Goal: Task Accomplishment & Management: Use online tool/utility

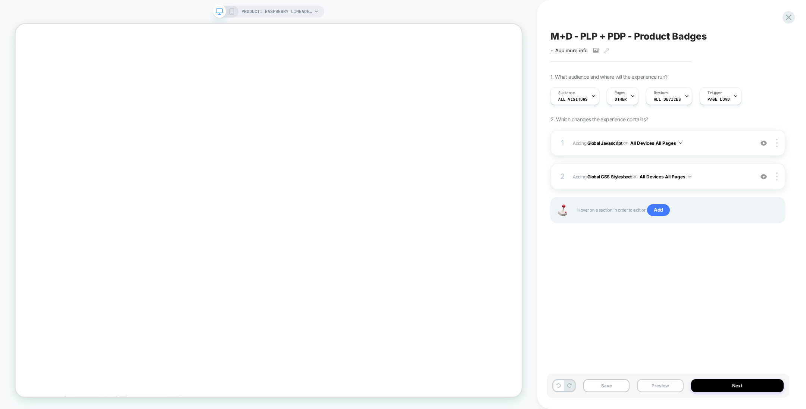
click at [660, 387] on button "Preview" at bounding box center [660, 385] width 46 height 13
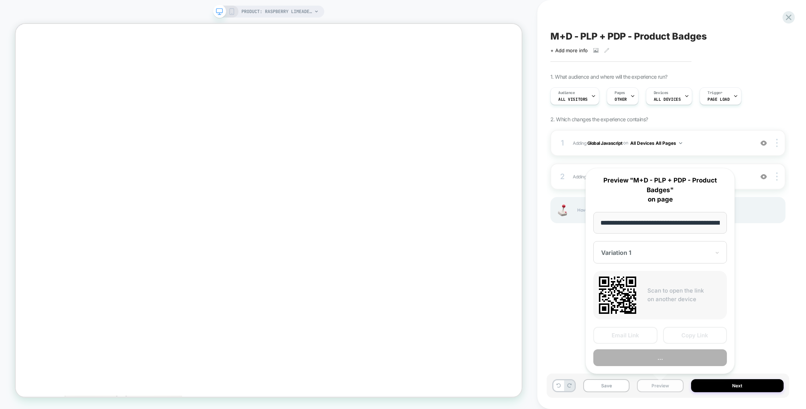
scroll to position [0, 146]
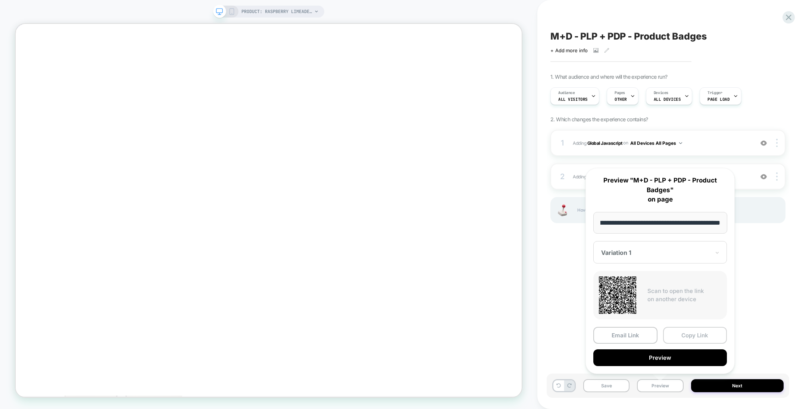
click at [687, 333] on button "Copy Link" at bounding box center [695, 335] width 64 height 17
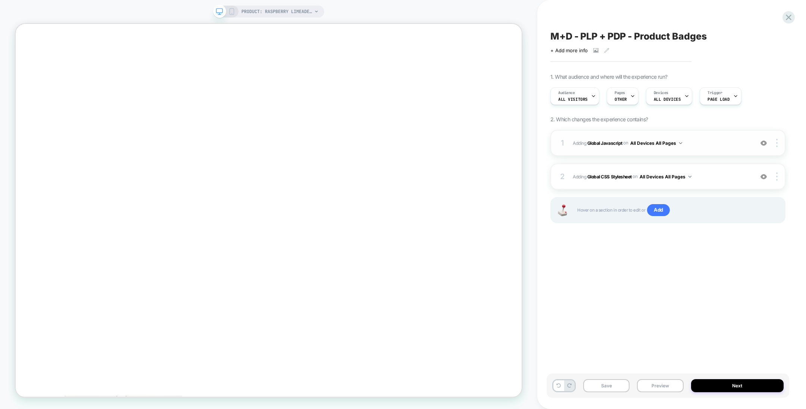
scroll to position [0, 0]
click at [611, 173] on b "Global CSS Stylesheet" at bounding box center [609, 176] width 44 height 6
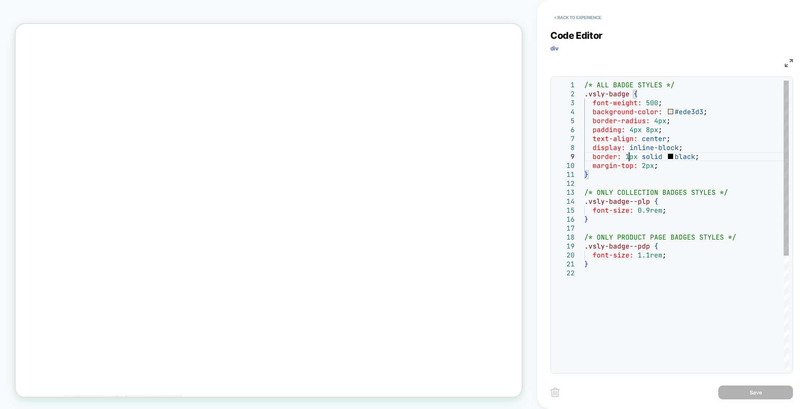
click at [629, 158] on div "/* ALL BADGE STYLES */ .vsly-badge { font-weight: 500 ; background-color: #ede3…" at bounding box center [686, 319] width 204 height 477
click at [677, 156] on div "/* ALL BADGE STYLES */ .vsly-badge { font-weight: 500 ; background-color: #ede3…" at bounding box center [686, 319] width 204 height 477
click at [691, 157] on div "/* ALL BADGE STYLES */ .vsly-badge { font-weight: 500 ; background-color: #ede3…" at bounding box center [686, 319] width 204 height 477
click at [668, 156] on div "/* ALL BADGE STYLES */ .vsly-badge { font-weight: 500 ; background-color: #ede3…" at bounding box center [686, 319] width 204 height 477
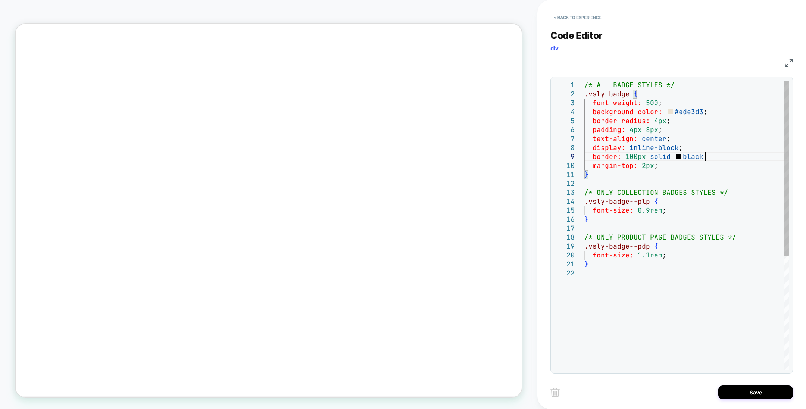
click at [722, 154] on div "/* ALL BADGE STYLES */ .vsly-badge { font-weight: 500 ; background-color: #ede3…" at bounding box center [686, 319] width 204 height 477
click at [670, 156] on div "/* ALL BADGE STYLES */ .vsly-badge { font-weight: 500 ; background-color: #ede3…" at bounding box center [686, 319] width 204 height 477
click at [702, 155] on div "/* ALL BADGE STYLES */ .vsly-badge { font-weight: 500 ; background-color: #ede3…" at bounding box center [686, 319] width 204 height 477
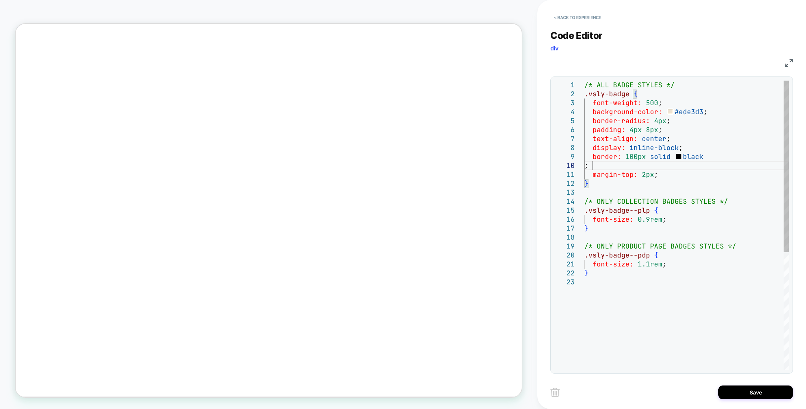
scroll to position [80, 8]
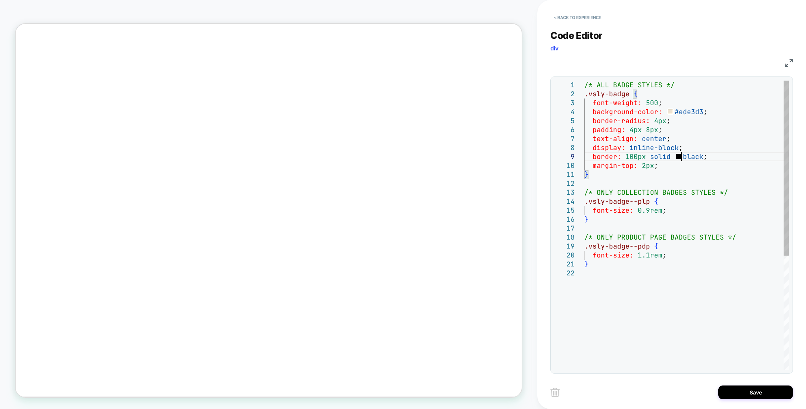
click at [678, 156] on div "/* ALL BADGE STYLES */ .vsly-badge { font-weight: 500 ; background-color: #ede3…" at bounding box center [686, 319] width 204 height 477
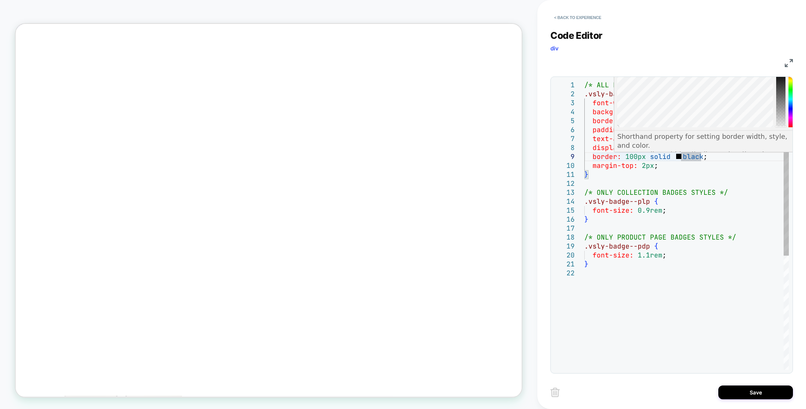
drag, startPoint x: 781, startPoint y: 124, endPoint x: 783, endPoint y: 133, distance: 9.1
click at [783, 127] on div at bounding box center [780, 99] width 9 height 56
click at [742, 168] on div "/* ALL BADGE STYLES */ .vsly-badge { font-weight: 500 ; background-color: #ede3…" at bounding box center [686, 319] width 204 height 477
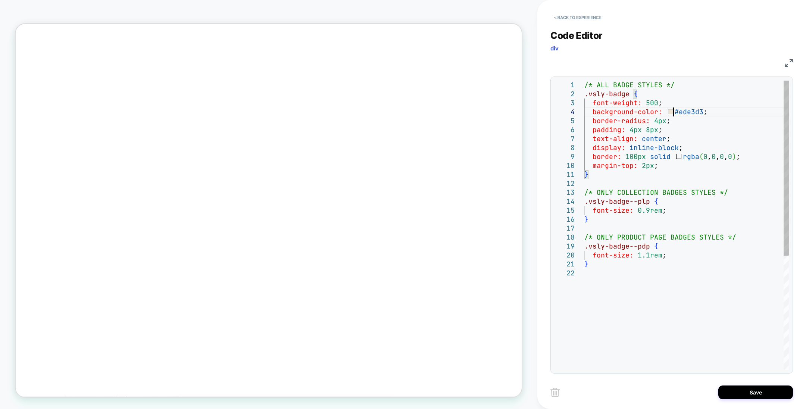
click at [674, 113] on div "/* ALL BADGE STYLES */ .vsly-badge { font-weight: 500 ; background-color: #ede3…" at bounding box center [686, 319] width 204 height 477
type textarea "**********"
click at [731, 396] on button "Save" at bounding box center [755, 392] width 75 height 14
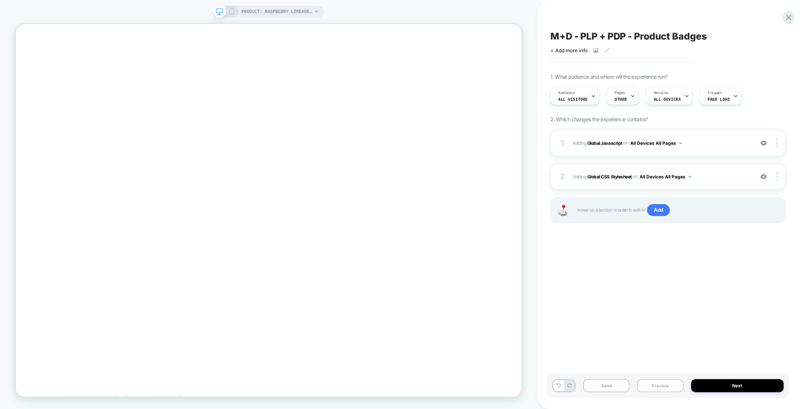
click at [666, 384] on button "Preview" at bounding box center [660, 385] width 46 height 13
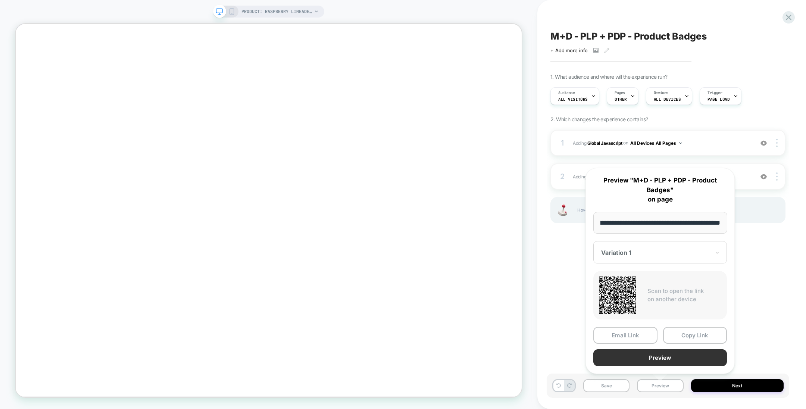
scroll to position [0, 0]
click at [670, 359] on button "Preview" at bounding box center [660, 357] width 134 height 17
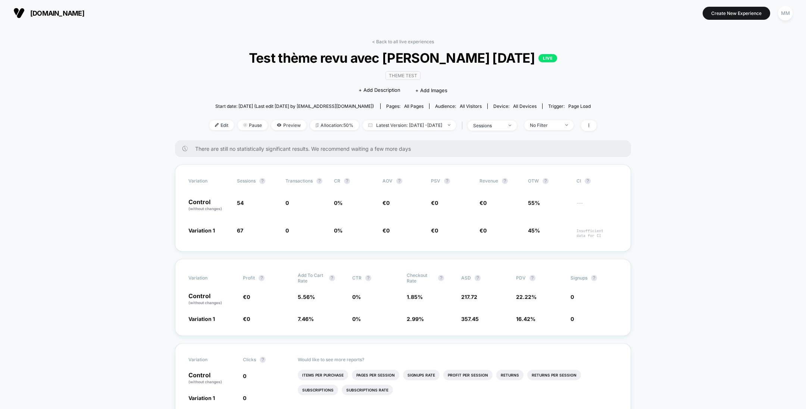
click at [331, 303] on span "5.56 %" at bounding box center [321, 299] width 47 height 13
click at [652, 10] on section "Create New Experience MM" at bounding box center [665, 13] width 257 height 19
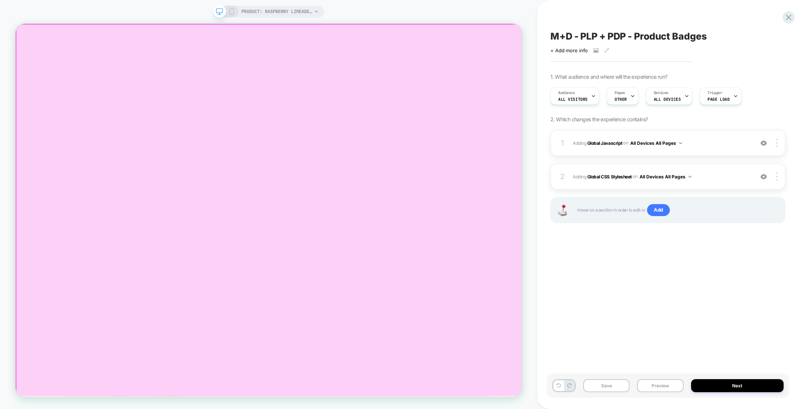
click at [654, 73] on div at bounding box center [354, 273] width 676 height 497
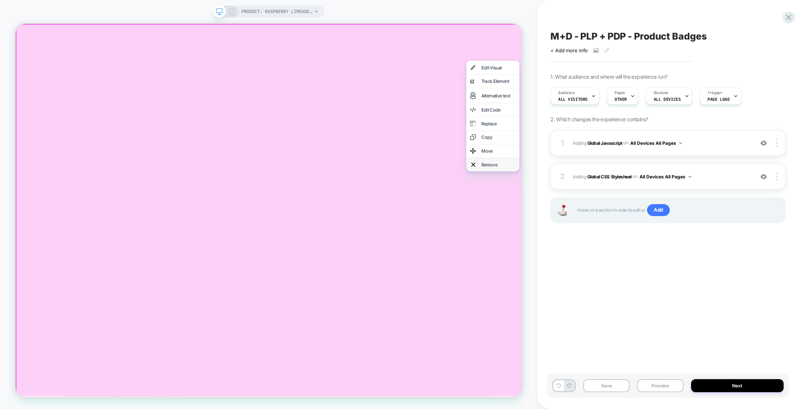
click at [657, 215] on div "Remove" at bounding box center [660, 211] width 46 height 7
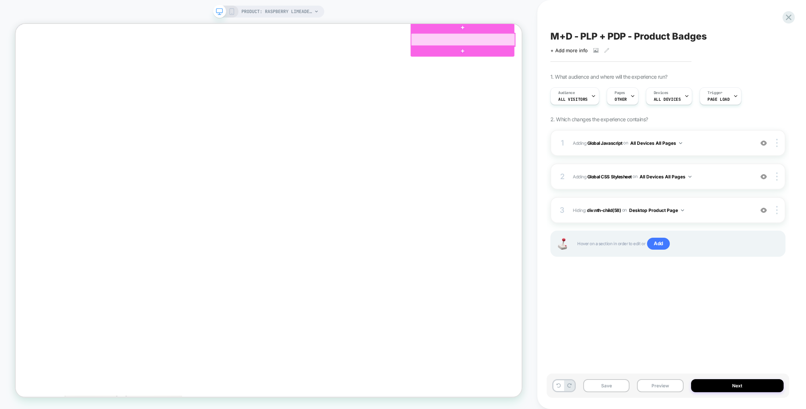
click at [585, 47] on div at bounding box center [612, 45] width 139 height 17
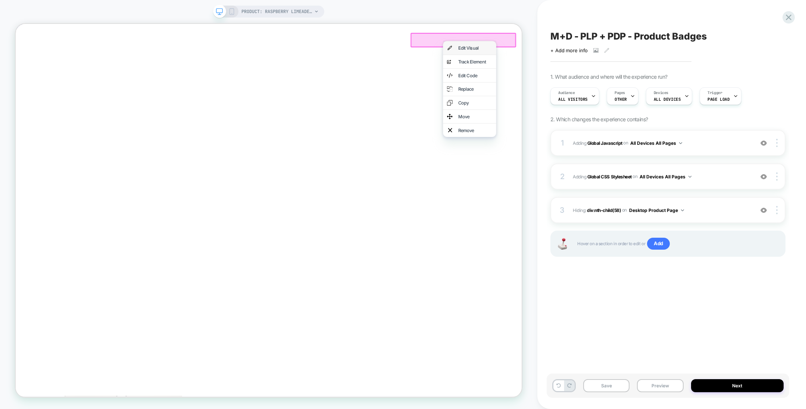
click at [606, 60] on div "Edit Visual" at bounding box center [629, 55] width 46 height 7
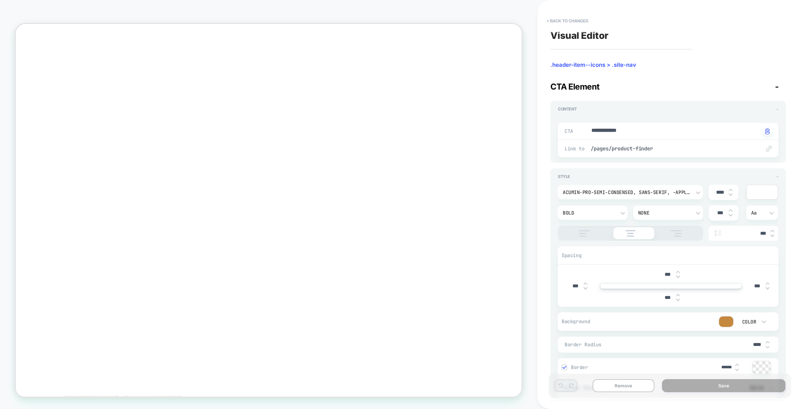
type textarea "*"
click at [567, 21] on button "< Back to changes" at bounding box center [567, 21] width 49 height 12
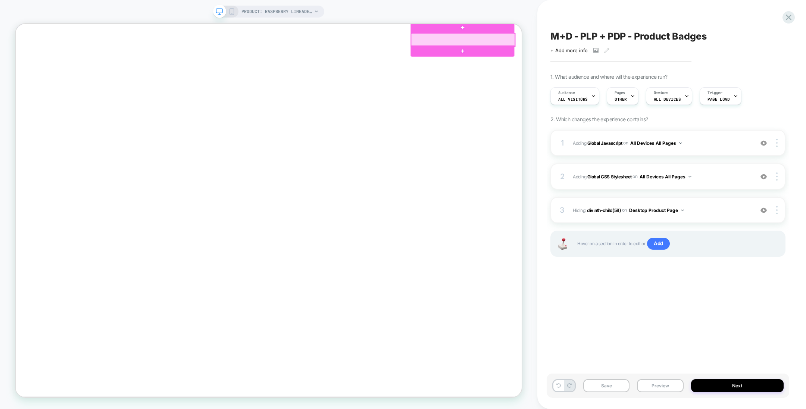
click at [603, 48] on div at bounding box center [612, 45] width 139 height 17
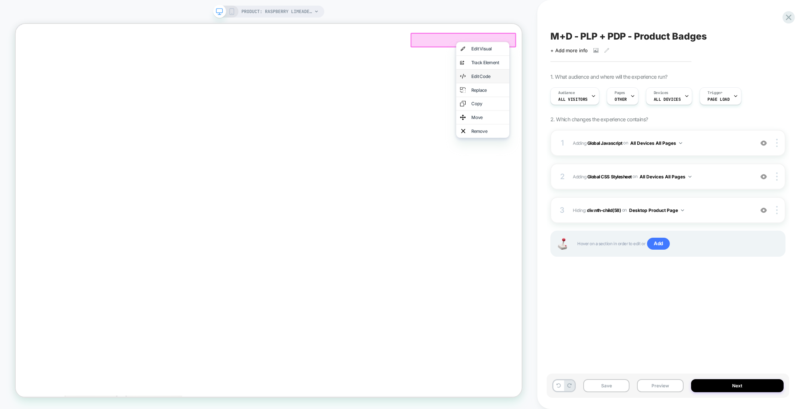
click at [635, 97] on div "Edit Code" at bounding box center [646, 93] width 46 height 7
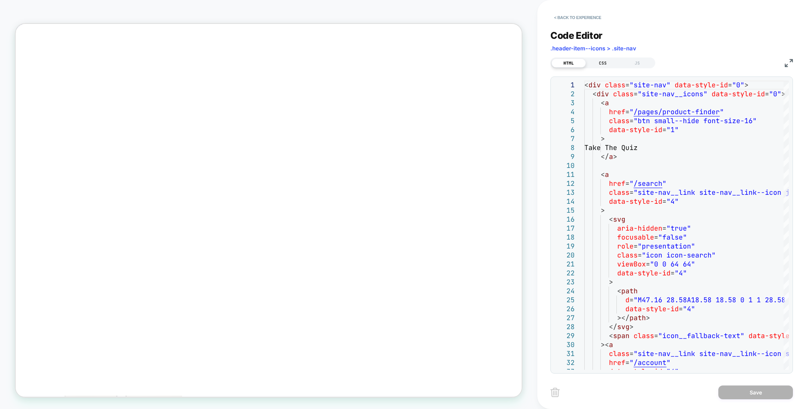
click at [600, 66] on div "CSS" at bounding box center [603, 63] width 34 height 9
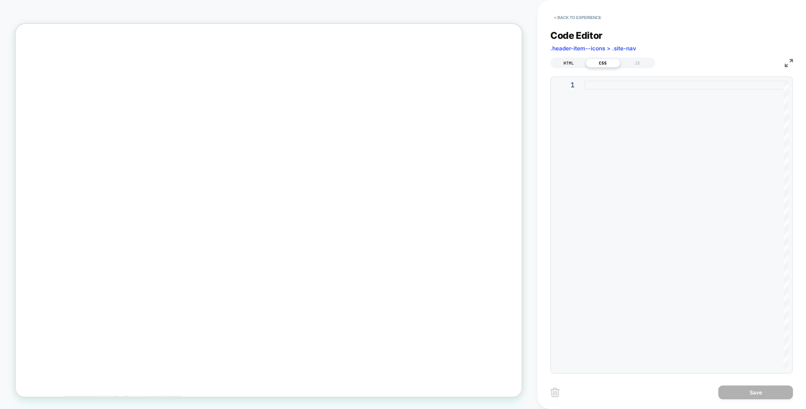
click at [569, 65] on div "HTML" at bounding box center [568, 63] width 34 height 9
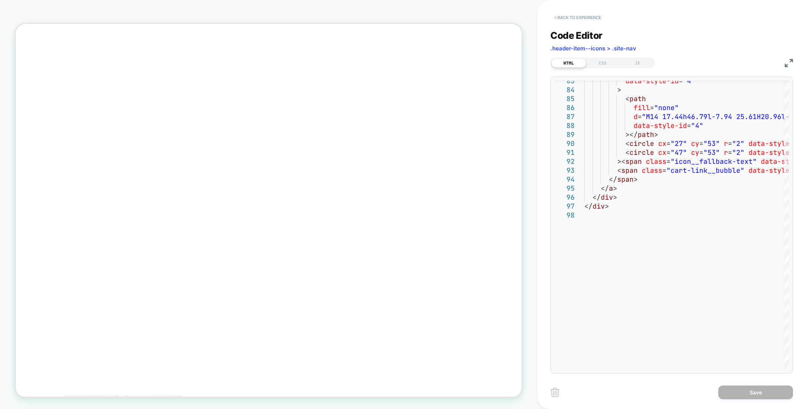
click at [572, 19] on button "< Back to experience" at bounding box center [577, 18] width 54 height 12
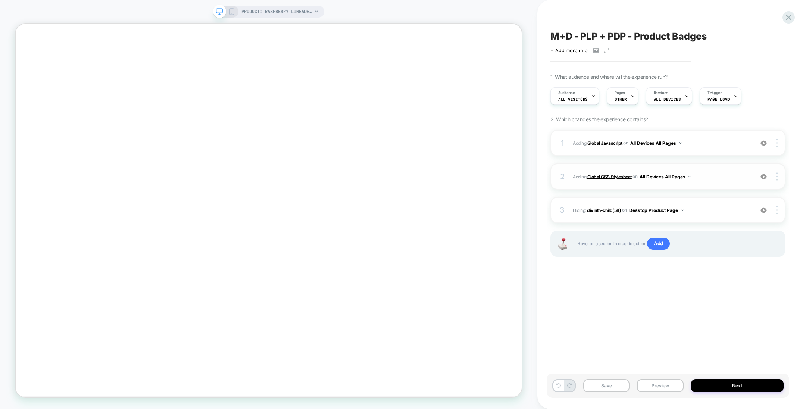
click at [607, 178] on b "Global CSS Stylesheet" at bounding box center [609, 176] width 44 height 6
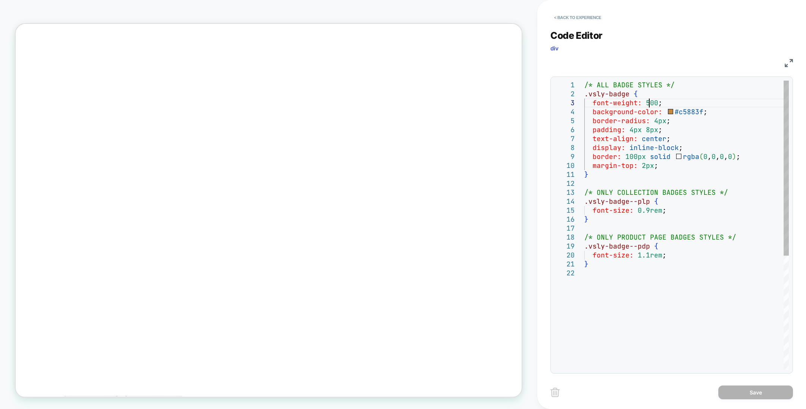
click at [648, 102] on div "/* ALL BADGE STYLES */ .vsly-badge { font-weight: 500 ; background-color: #c588…" at bounding box center [686, 319] width 204 height 477
click at [636, 157] on div "/* ALL BADGE STYLES */ .vsly-badge { font-weight: 500 ; background-color: #c588…" at bounding box center [686, 319] width 204 height 477
click at [656, 121] on div "/* ALL BADGE STYLES */ .vsly-badge { font-weight: 500 ; background-color: #c588…" at bounding box center [686, 319] width 204 height 477
click at [656, 102] on div "/* ALL BADGE STYLES */ .vsly-badge { font-weight: 500 ; background-color: #c588…" at bounding box center [686, 319] width 204 height 477
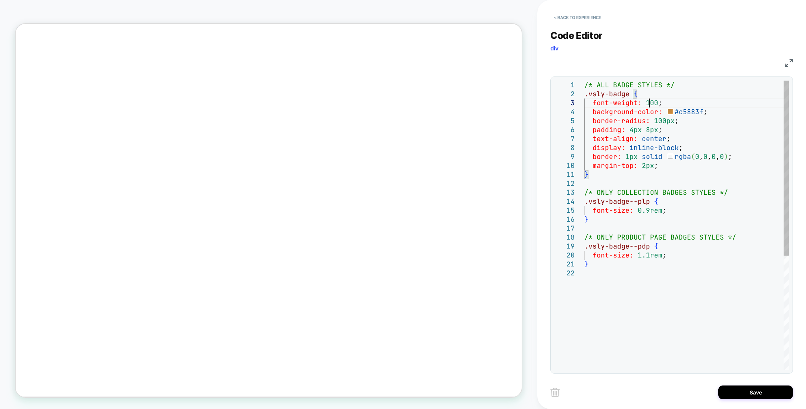
scroll to position [26, 68]
type textarea "**********"
click at [743, 397] on button "Save" at bounding box center [755, 392] width 75 height 14
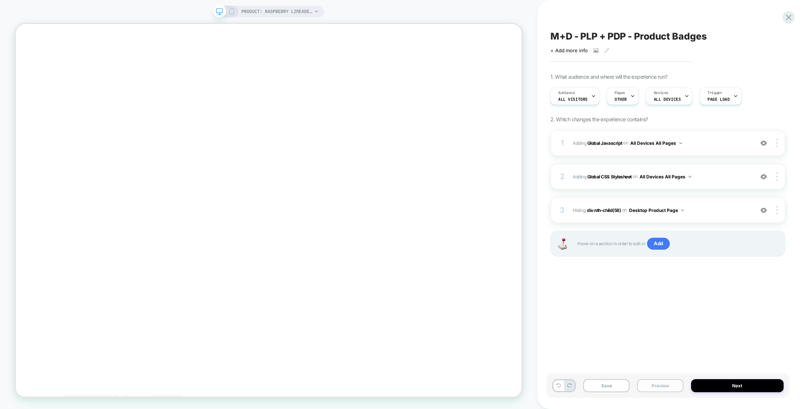
click at [656, 384] on button "Preview" at bounding box center [660, 385] width 46 height 13
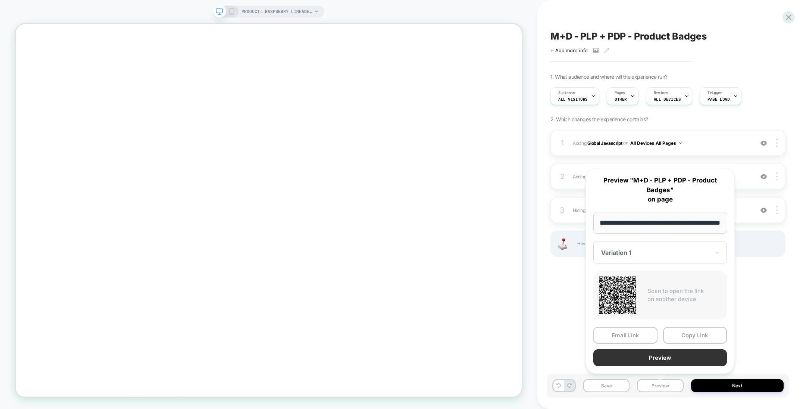
scroll to position [0, 0]
click at [648, 349] on button "Preview" at bounding box center [660, 357] width 134 height 17
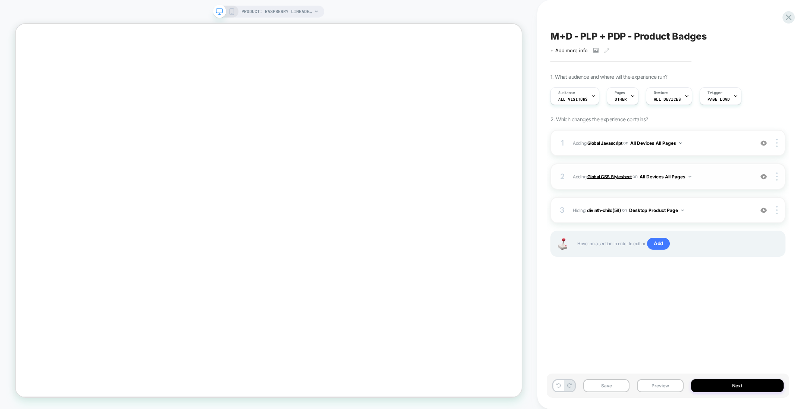
click at [609, 176] on b "Global CSS Stylesheet" at bounding box center [609, 176] width 44 height 6
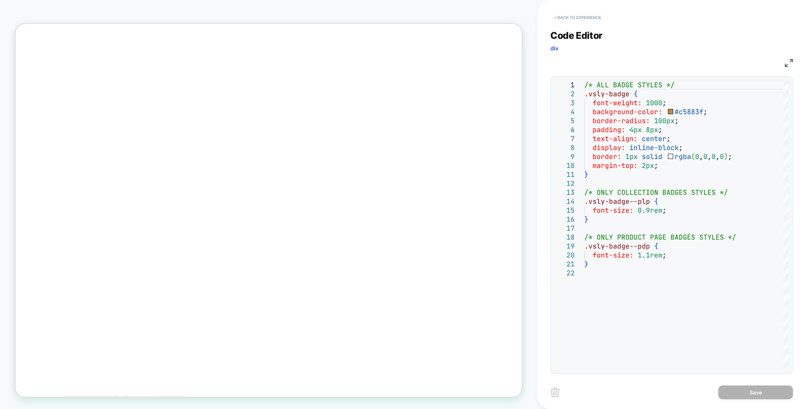
click at [579, 19] on button "< Back to experience" at bounding box center [577, 18] width 54 height 12
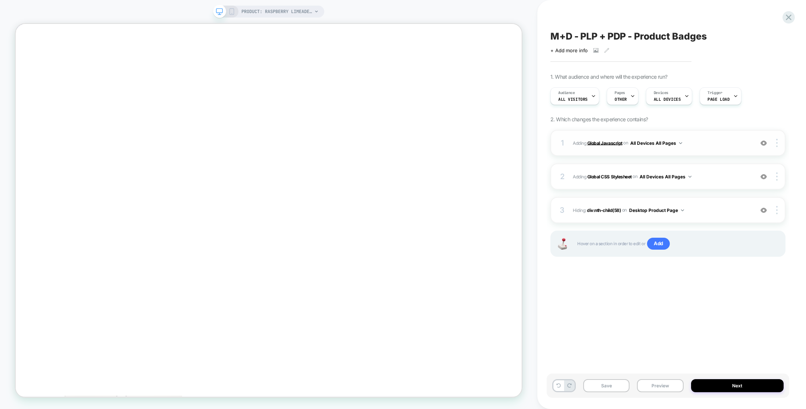
click at [607, 144] on b "Global Javascript" at bounding box center [604, 143] width 35 height 6
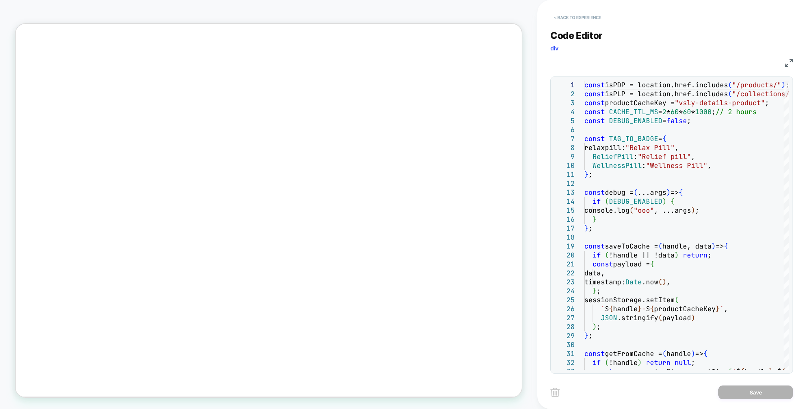
click at [570, 18] on button "< Back to experience" at bounding box center [577, 18] width 54 height 12
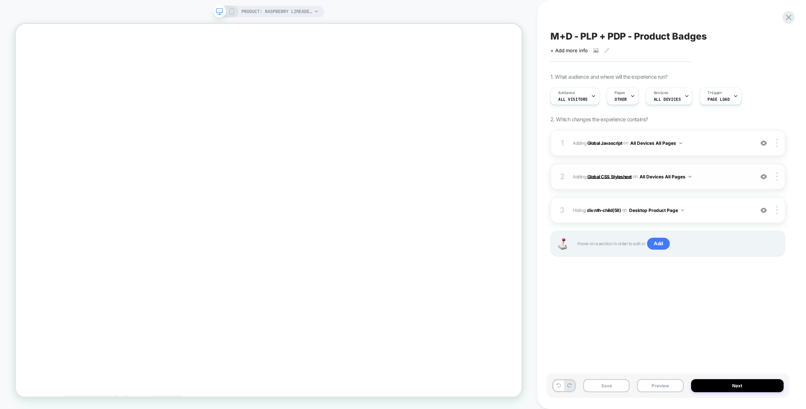
click at [616, 173] on b "Global CSS Stylesheet" at bounding box center [609, 176] width 44 height 6
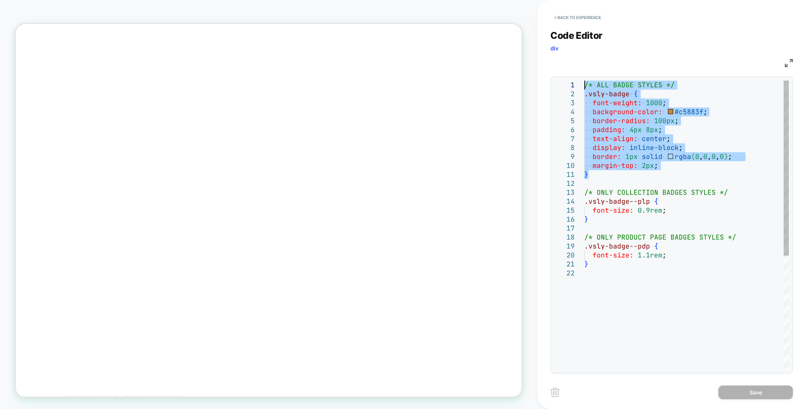
drag, startPoint x: 621, startPoint y: 176, endPoint x: 580, endPoint y: 87, distance: 97.3
click at [584, 87] on div "/* ALL BADGE STYLES */ .vsly-badge { font-weight: 1000 ; background-color: #c58…" at bounding box center [686, 319] width 204 height 477
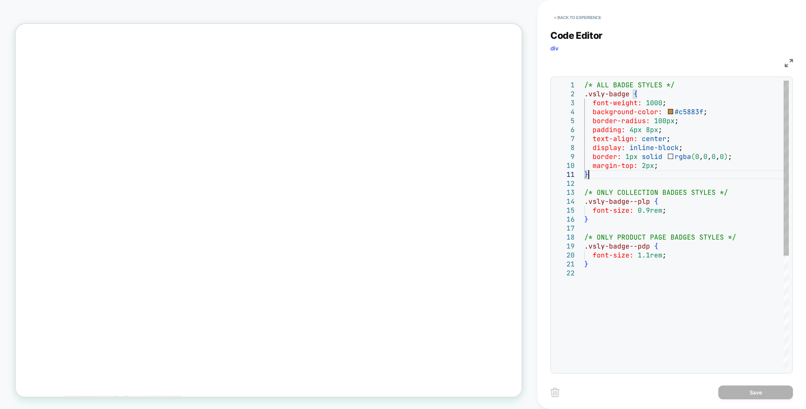
click at [615, 174] on div "/* ALL BADGE STYLES */ .vsly-badge { font-weight: 1000 ; background-color: #c58…" at bounding box center [686, 319] width 204 height 477
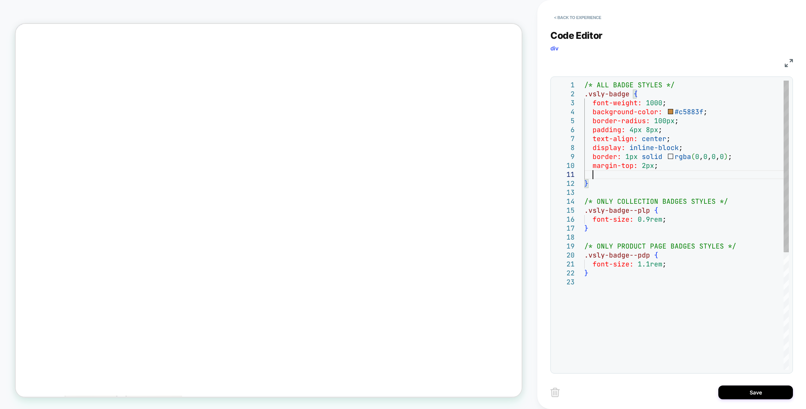
scroll to position [0, 7]
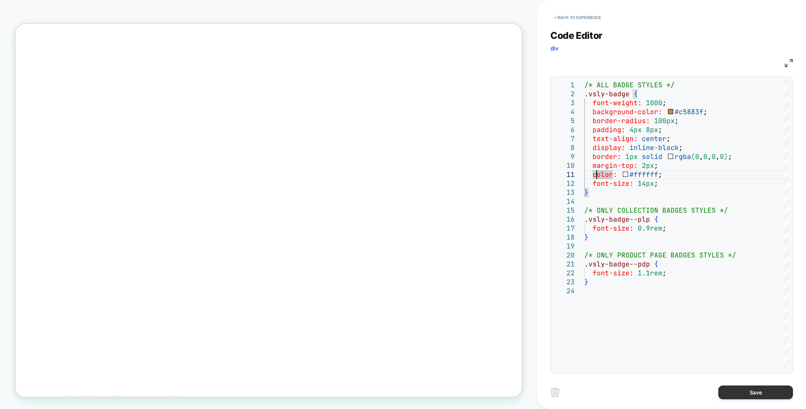
type textarea "**********"
click at [728, 390] on button "Save" at bounding box center [755, 392] width 75 height 14
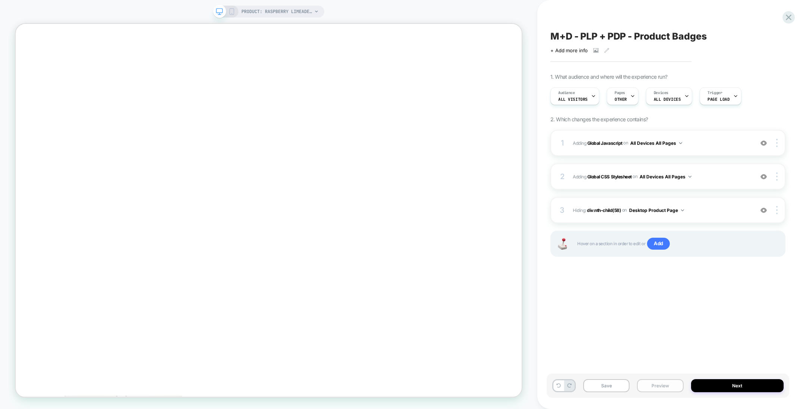
click at [658, 388] on button "Preview" at bounding box center [660, 385] width 46 height 13
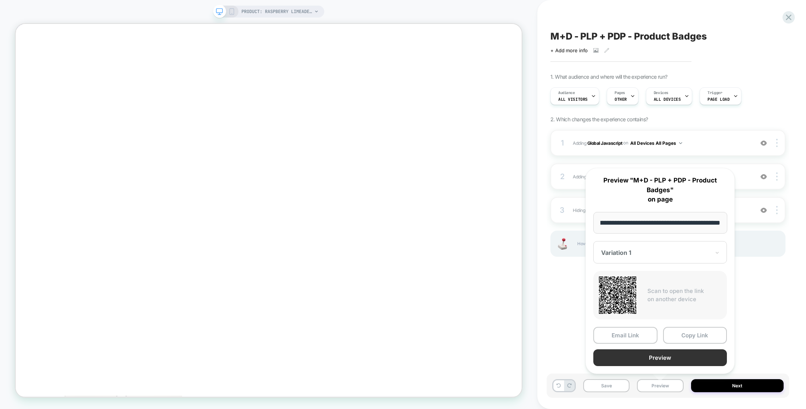
scroll to position [0, 0]
click at [659, 357] on button "Preview" at bounding box center [660, 357] width 134 height 17
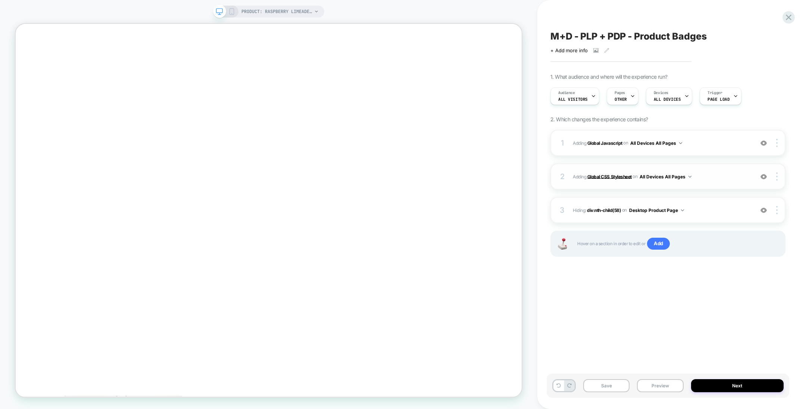
click at [601, 175] on b "Global CSS Stylesheet" at bounding box center [609, 176] width 44 height 6
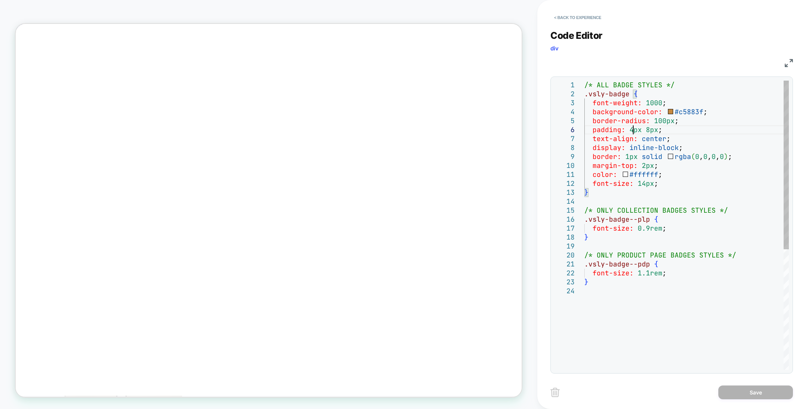
click at [632, 130] on div "/* ALL BADGE STYLES */ .vsly-badge { font-weight: 1000 ; background-color: #c58…" at bounding box center [686, 328] width 204 height 495
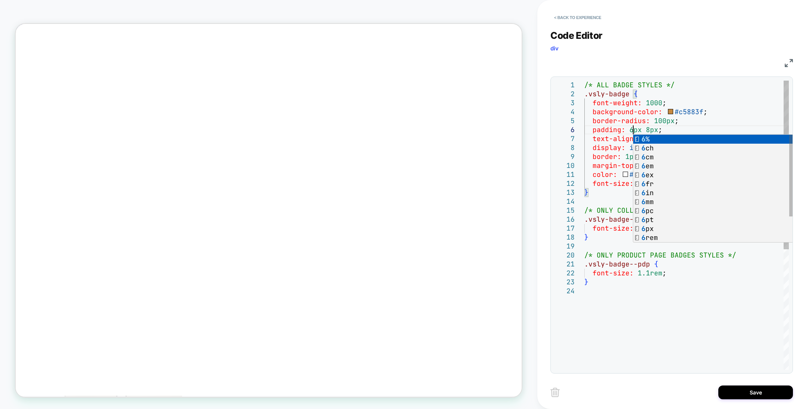
scroll to position [44, 48]
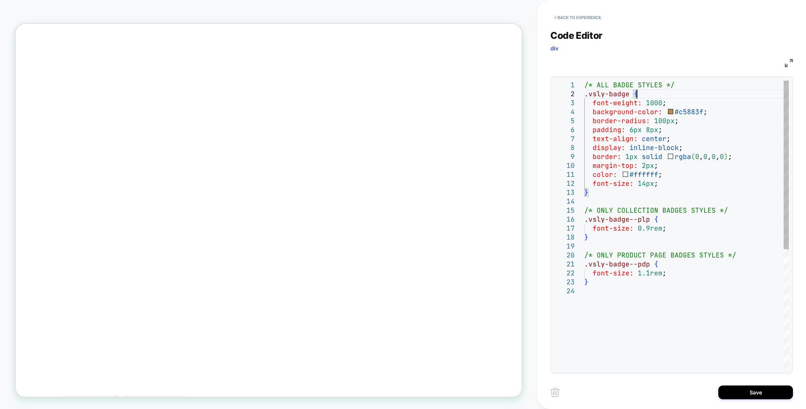
click at [718, 92] on div "/* ALL BADGE STYLES */ .vsly-badge { font-weight: 1000 ; background-color: #c58…" at bounding box center [686, 328] width 204 height 495
type textarea "**********"
click at [737, 392] on button "Save" at bounding box center [755, 392] width 75 height 14
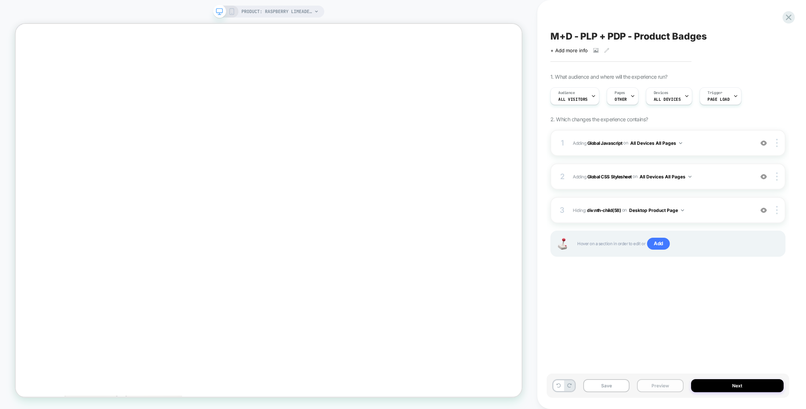
click at [662, 383] on button "Preview" at bounding box center [660, 385] width 46 height 13
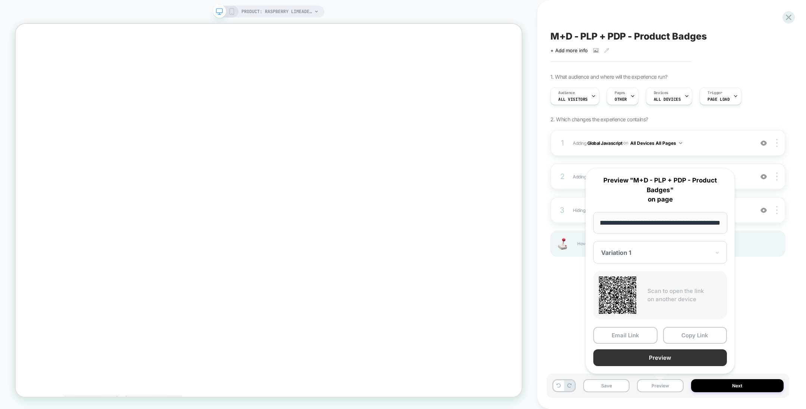
scroll to position [0, 0]
click at [661, 359] on button "Preview" at bounding box center [660, 357] width 134 height 17
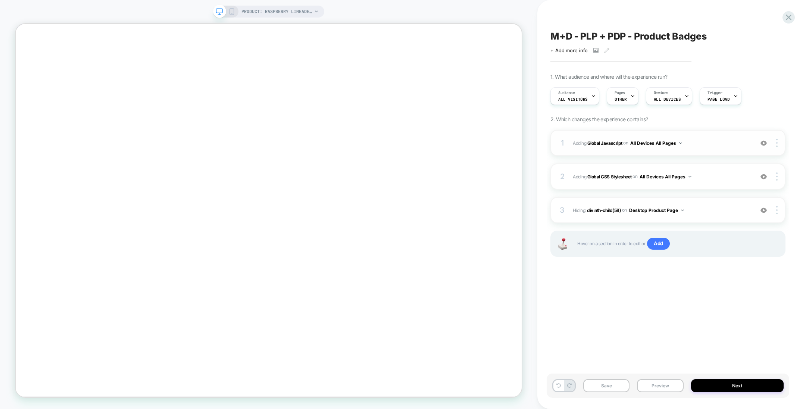
click at [612, 141] on b "Global Javascript" at bounding box center [604, 143] width 35 height 6
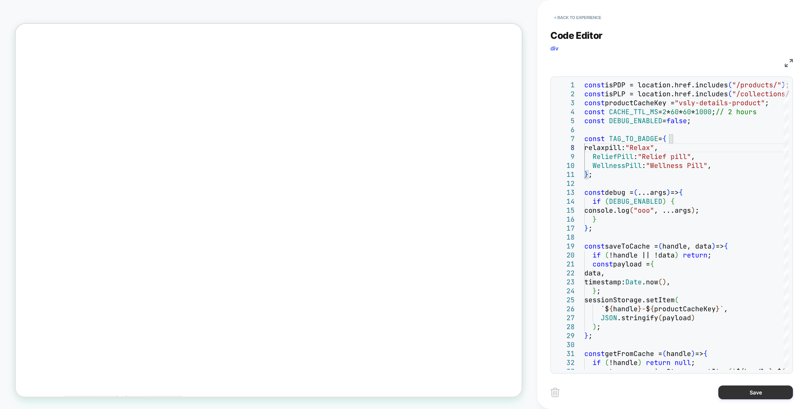
type textarea "**********"
click at [726, 393] on button "Save" at bounding box center [755, 392] width 75 height 14
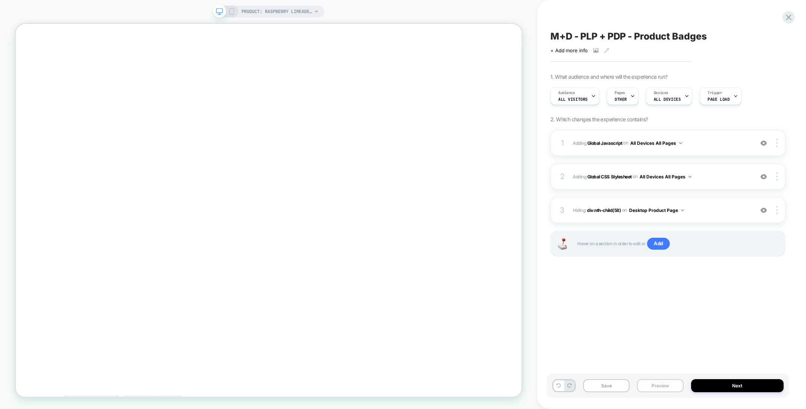
click at [672, 382] on button "Preview" at bounding box center [660, 385] width 46 height 13
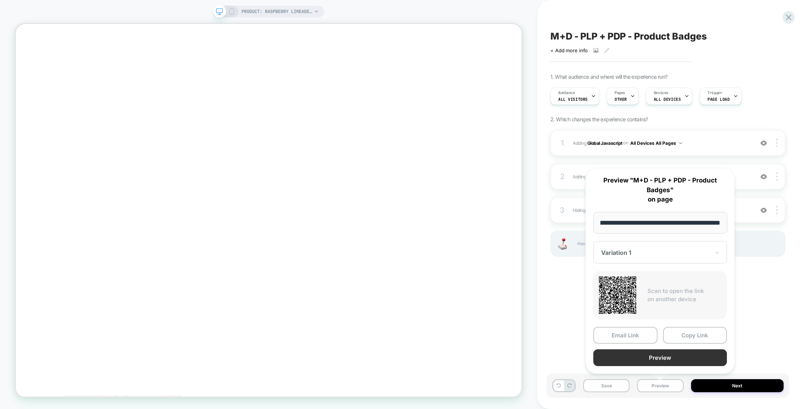
scroll to position [0, 0]
click at [654, 355] on button "Preview" at bounding box center [660, 357] width 134 height 17
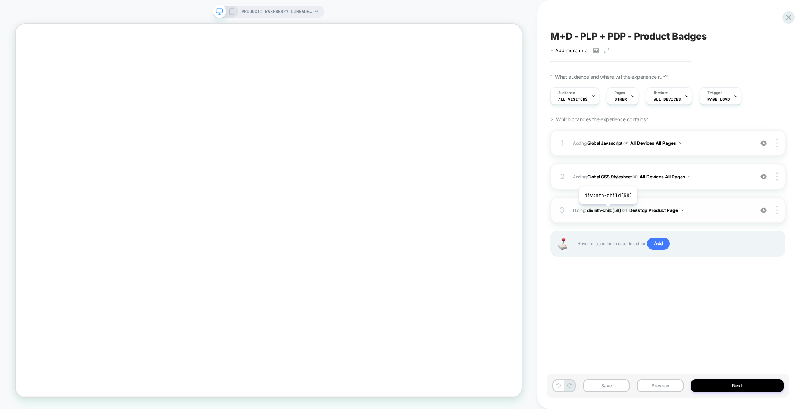
click at [607, 210] on span "div:nth-child(58)" at bounding box center [604, 210] width 34 height 6
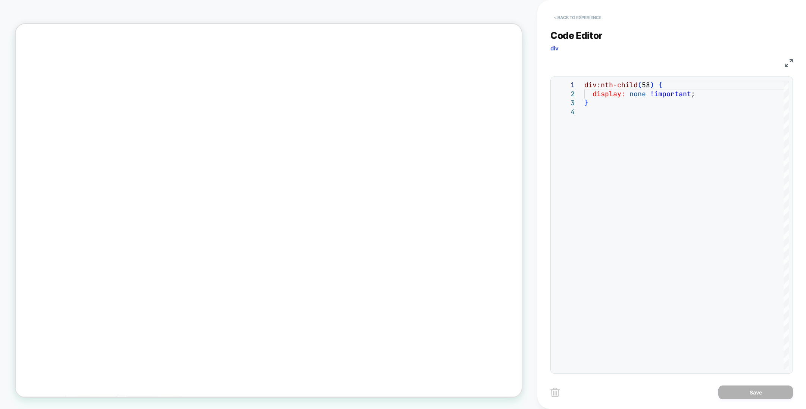
click at [584, 16] on button "< Back to experience" at bounding box center [577, 18] width 54 height 12
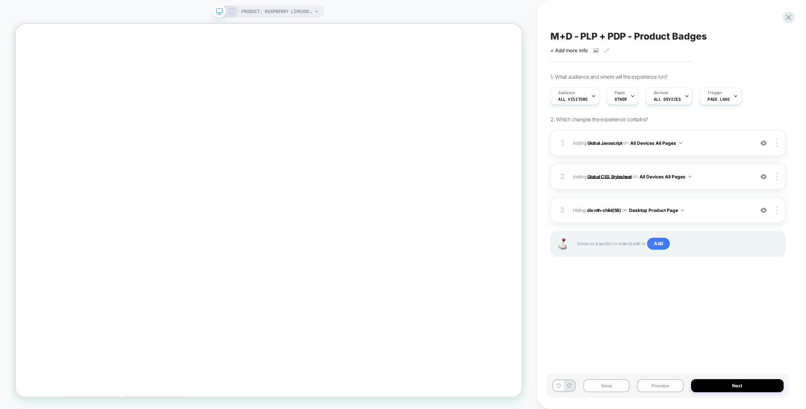
click at [612, 177] on b "Global CSS Stylesheet" at bounding box center [609, 176] width 44 height 6
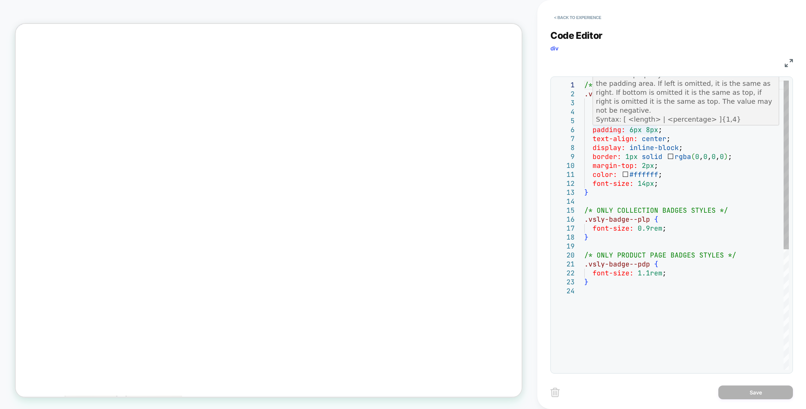
click at [649, 130] on div "/* ALL BADGE STYLES */ .vsly-badge { font-weight: 1000 ; background-color: #c58…" at bounding box center [686, 328] width 204 height 495
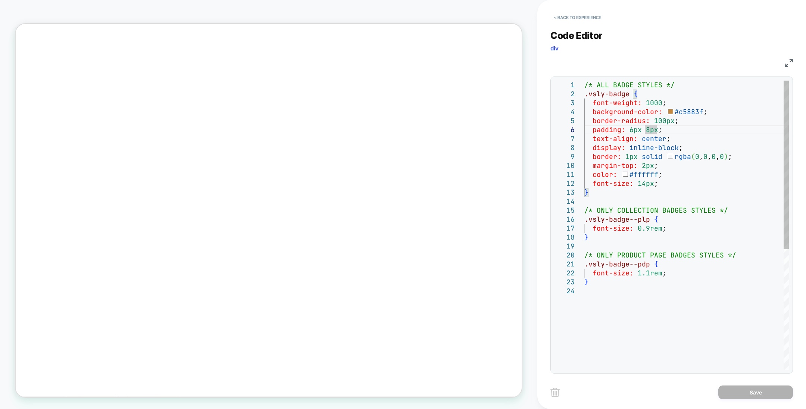
scroll to position [44, 68]
type textarea "**********"
click at [756, 393] on button "Save" at bounding box center [755, 392] width 75 height 14
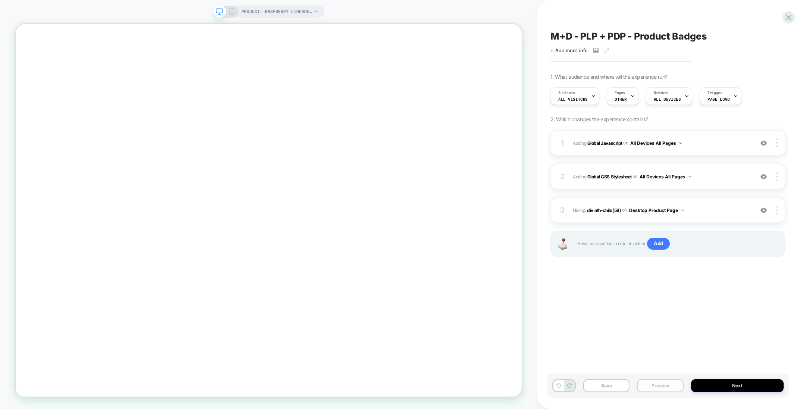
click at [677, 385] on button "Preview" at bounding box center [660, 385] width 46 height 13
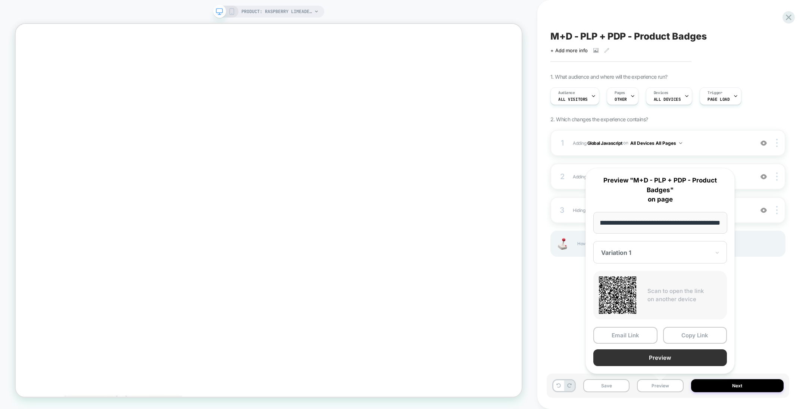
scroll to position [0, 0]
click at [660, 354] on button "Preview" at bounding box center [660, 357] width 134 height 17
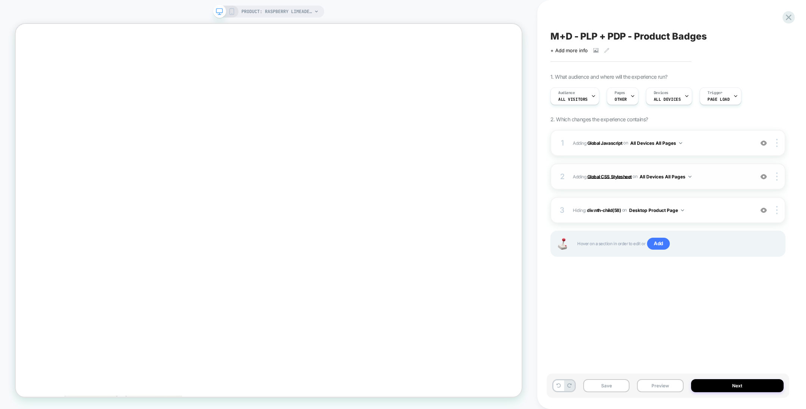
click at [619, 178] on b "Global CSS Stylesheet" at bounding box center [609, 176] width 44 height 6
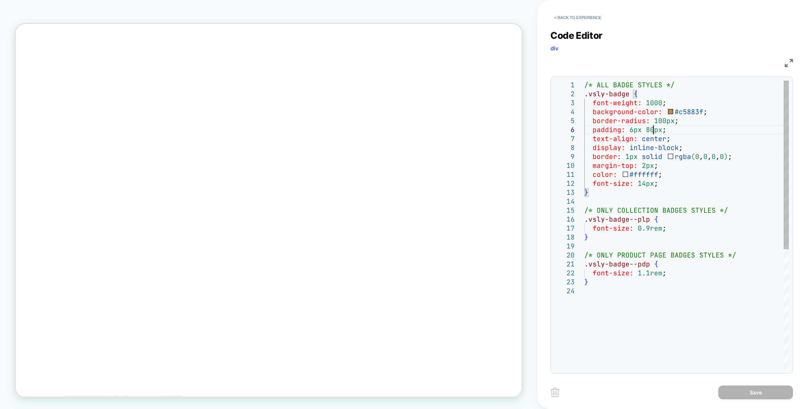
click at [651, 128] on div "/* ALL BADGE STYLES */ .vsly-badge { font-weight: 1000 ; background-color: #c58…" at bounding box center [686, 328] width 204 height 495
type textarea "**********"
click at [741, 390] on button "Save" at bounding box center [755, 392] width 75 height 14
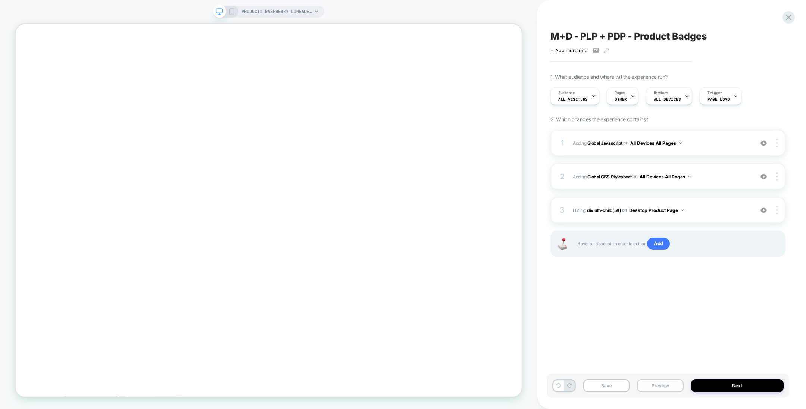
click at [656, 388] on button "Preview" at bounding box center [660, 385] width 46 height 13
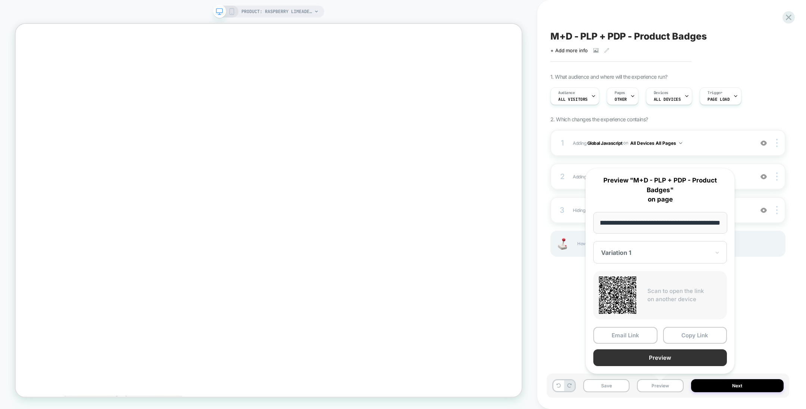
scroll to position [0, 0]
click at [662, 358] on button "Preview" at bounding box center [660, 357] width 134 height 17
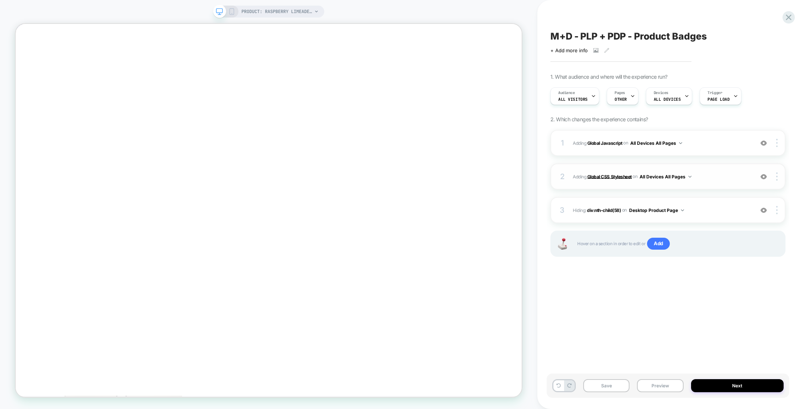
click at [615, 175] on b "Global CSS Stylesheet" at bounding box center [609, 176] width 44 height 6
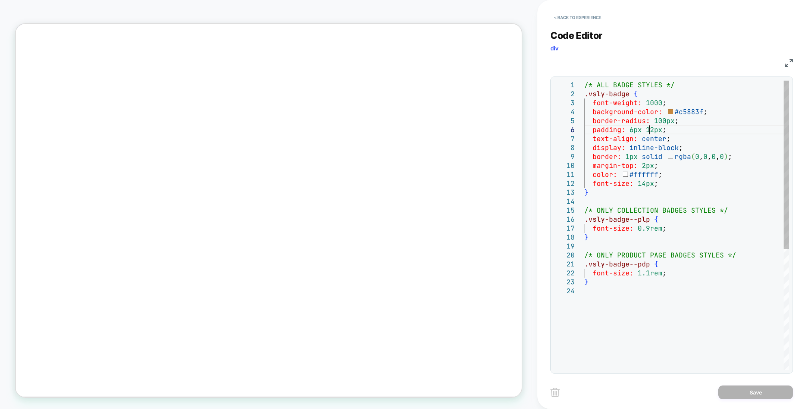
click at [650, 129] on div "/* ALL BADGE STYLES */ .vsly-badge { font-weight: 1000 ; background-color: #c58…" at bounding box center [686, 328] width 204 height 495
type textarea "**********"
click at [737, 397] on button "Save" at bounding box center [755, 392] width 75 height 14
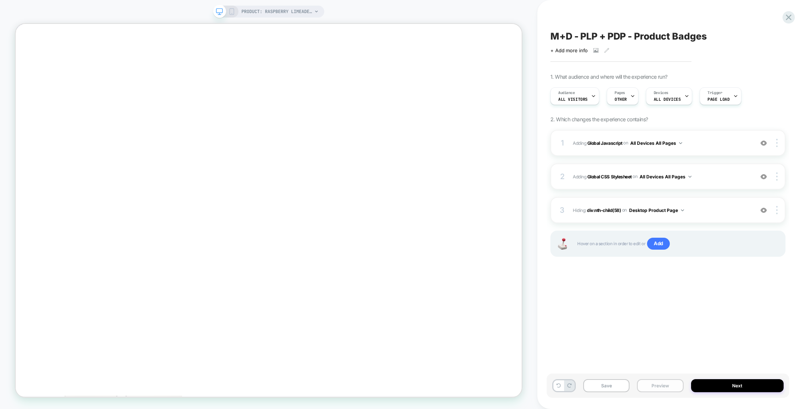
click at [666, 380] on button "Preview" at bounding box center [660, 385] width 46 height 13
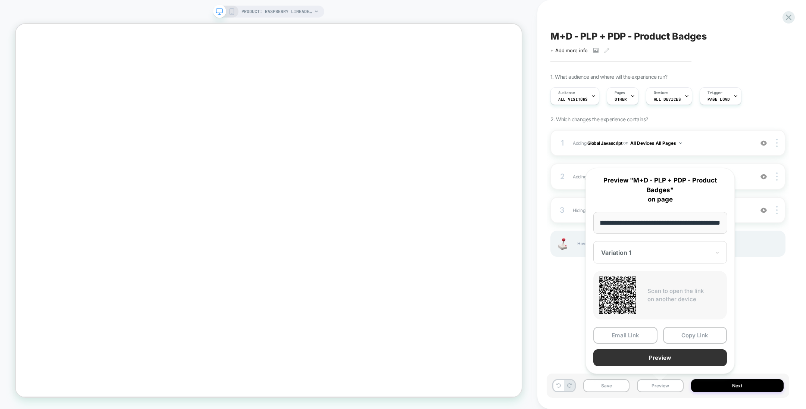
scroll to position [0, 0]
click at [663, 359] on button "Preview" at bounding box center [660, 357] width 134 height 17
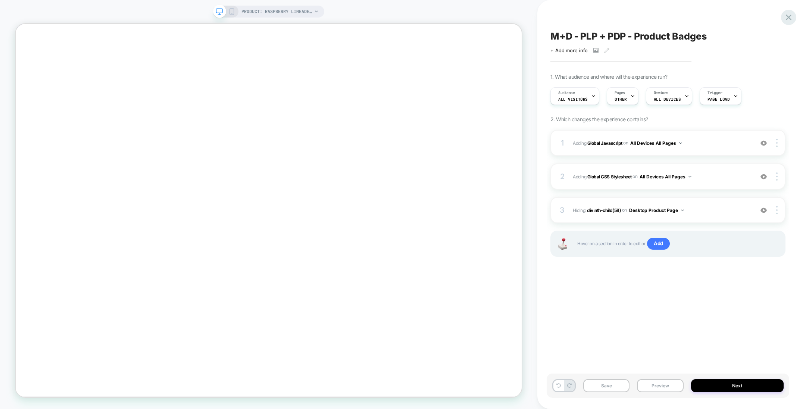
click at [786, 13] on icon at bounding box center [789, 17] width 10 height 10
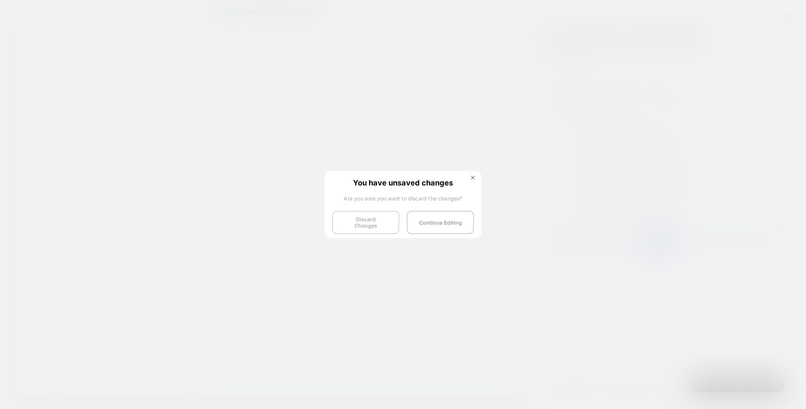
click at [375, 224] on button "Discard Changes" at bounding box center [365, 222] width 67 height 23
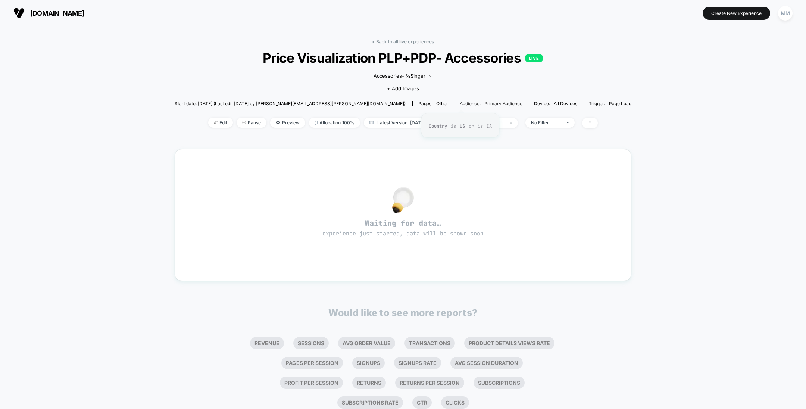
click at [484, 101] on span "Primary Audience" at bounding box center [503, 104] width 38 height 6
click at [208, 121] on span "Edit" at bounding box center [220, 123] width 25 height 10
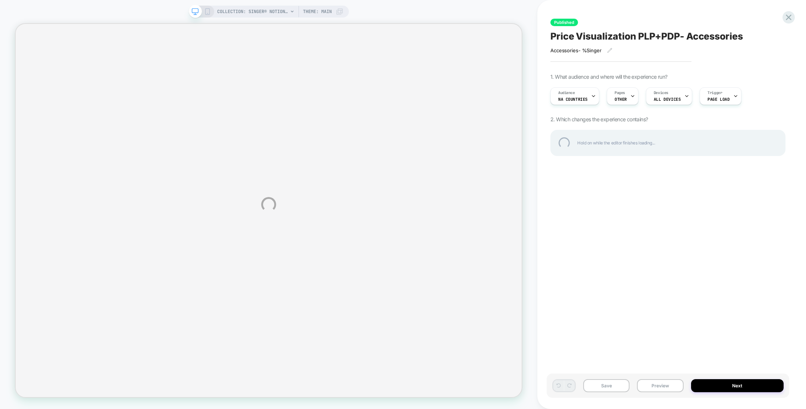
click at [154, 14] on div "COLLECTION: SINGER® Notions (Category) COLLECTION: SINGER® Notions (Category) T…" at bounding box center [403, 204] width 806 height 409
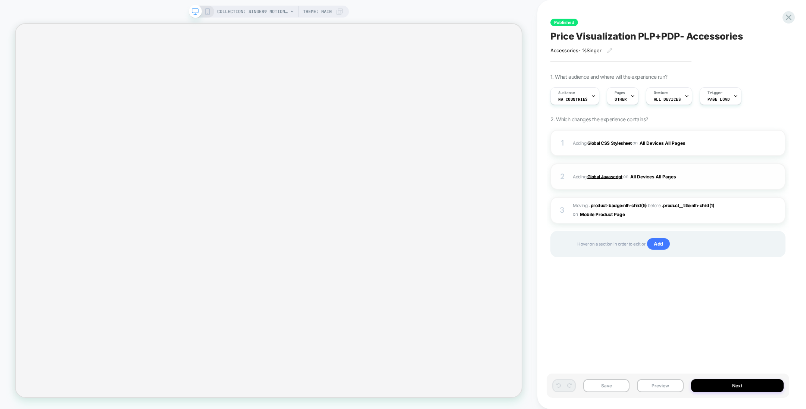
click at [607, 175] on b "Global Javascript" at bounding box center [604, 176] width 35 height 6
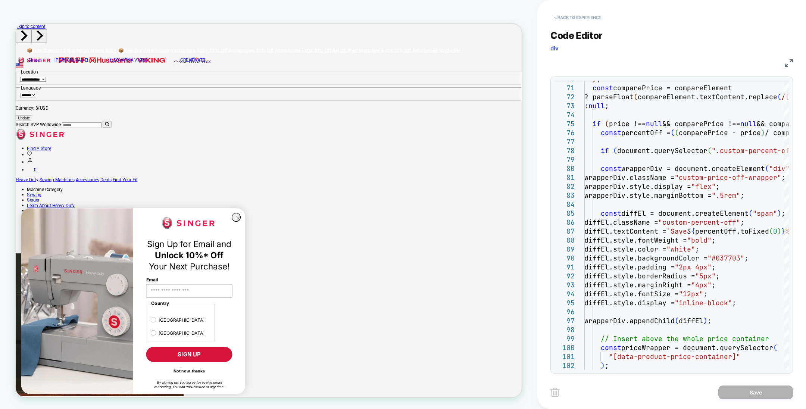
click at [580, 17] on button "< Back to experience" at bounding box center [577, 18] width 54 height 12
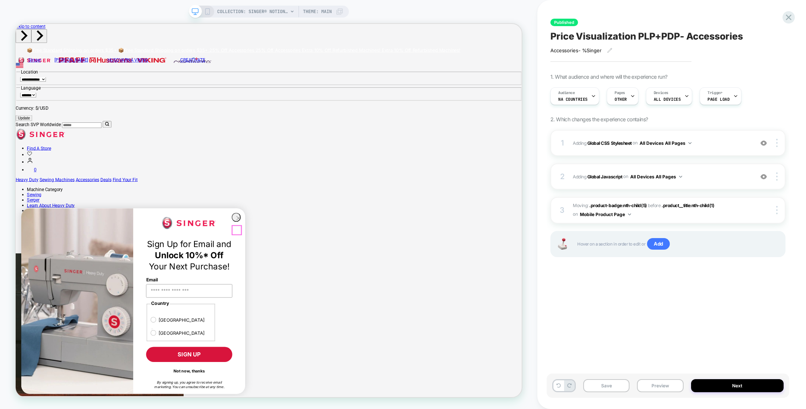
click at [311, 288] on circle "Close dialog" at bounding box center [312, 282] width 11 height 11
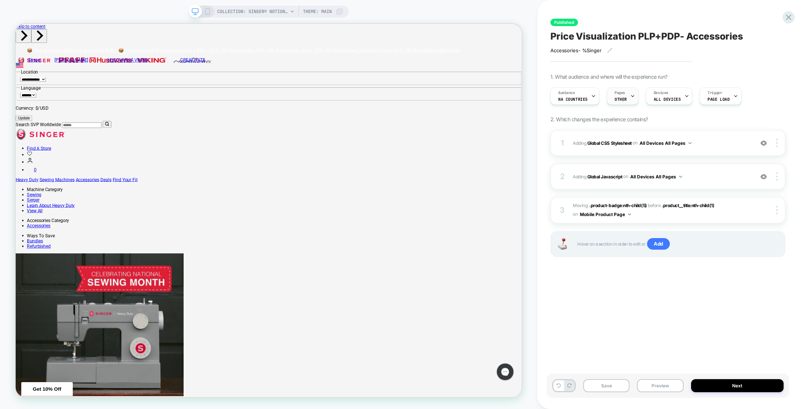
click at [619, 99] on span "OTHER" at bounding box center [621, 99] width 12 height 5
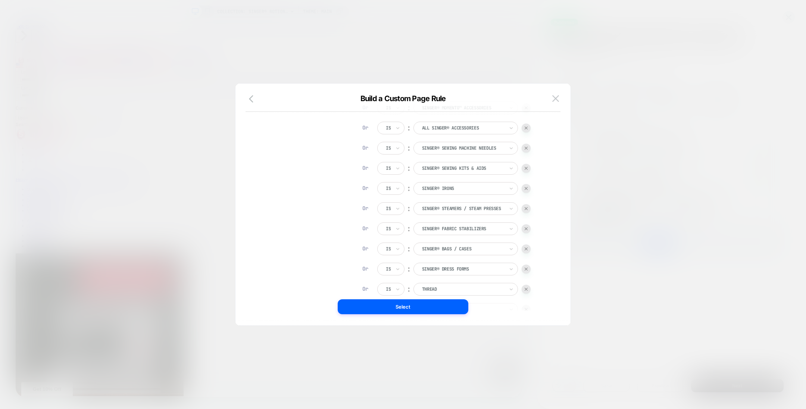
scroll to position [244, 0]
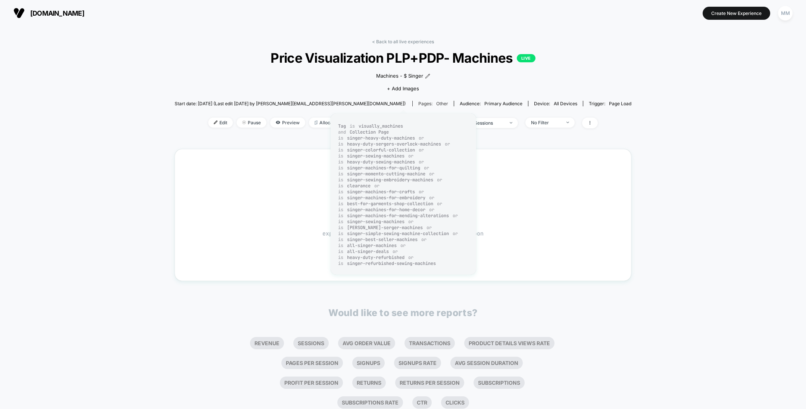
click at [418, 102] on div "Pages: other" at bounding box center [433, 104] width 30 height 6
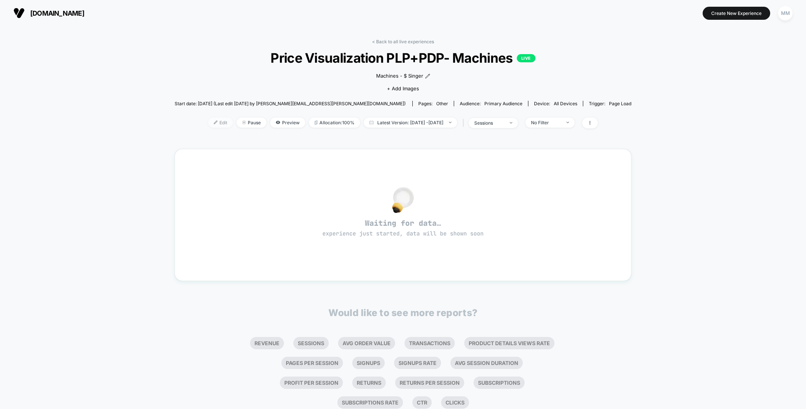
click at [214, 120] on span "Edit" at bounding box center [220, 123] width 25 height 10
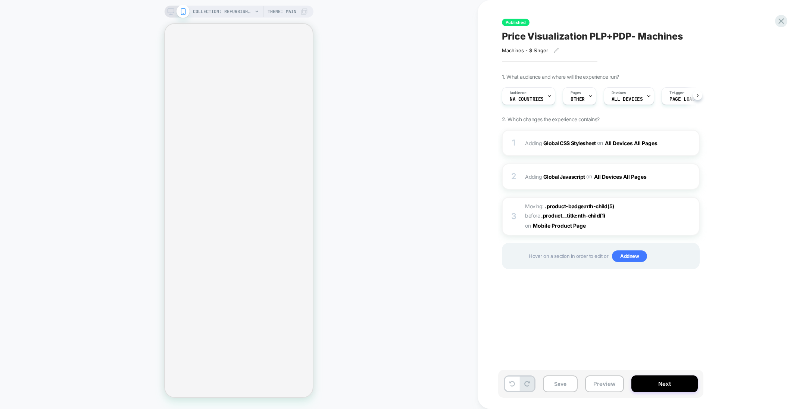
scroll to position [0, 0]
